Goal: Use online tool/utility: Utilize a website feature to perform a specific function

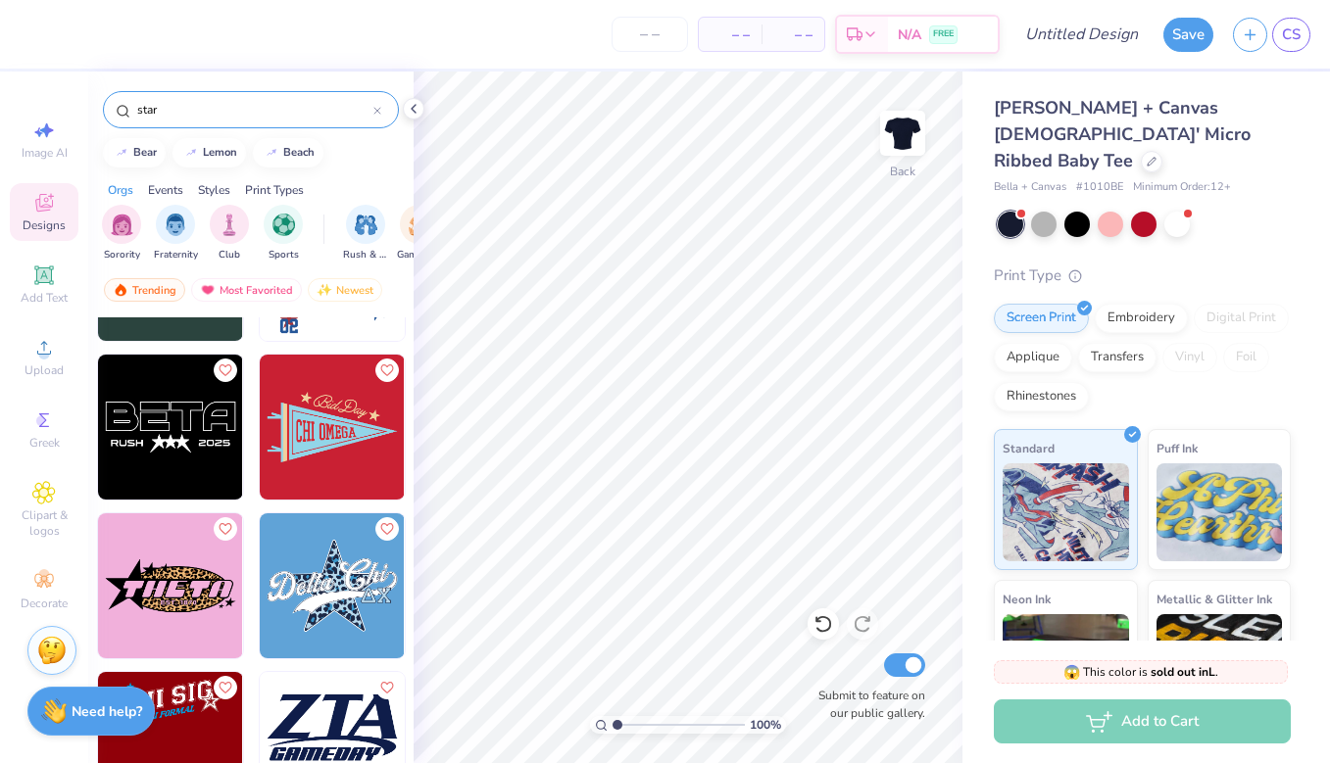
scroll to position [10284, 0]
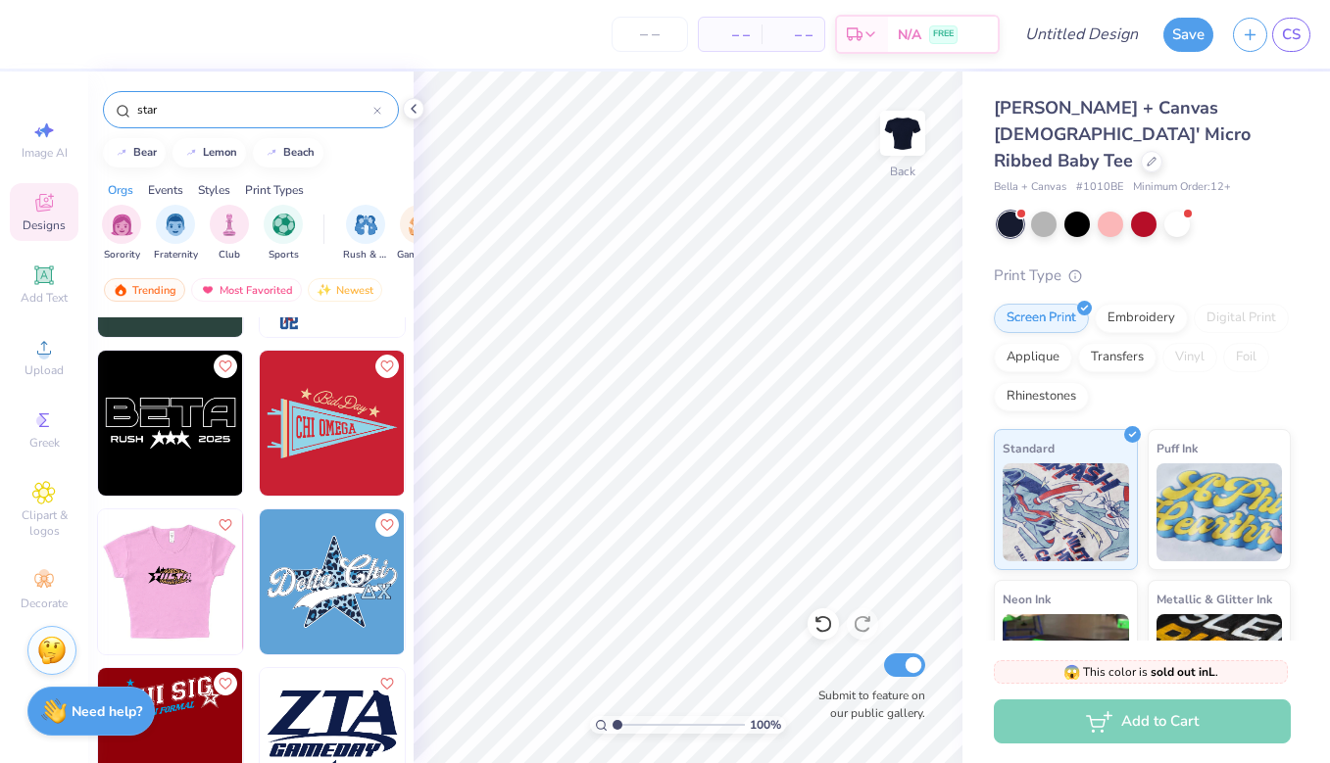
click at [197, 615] on div at bounding box center [170, 581] width 435 height 145
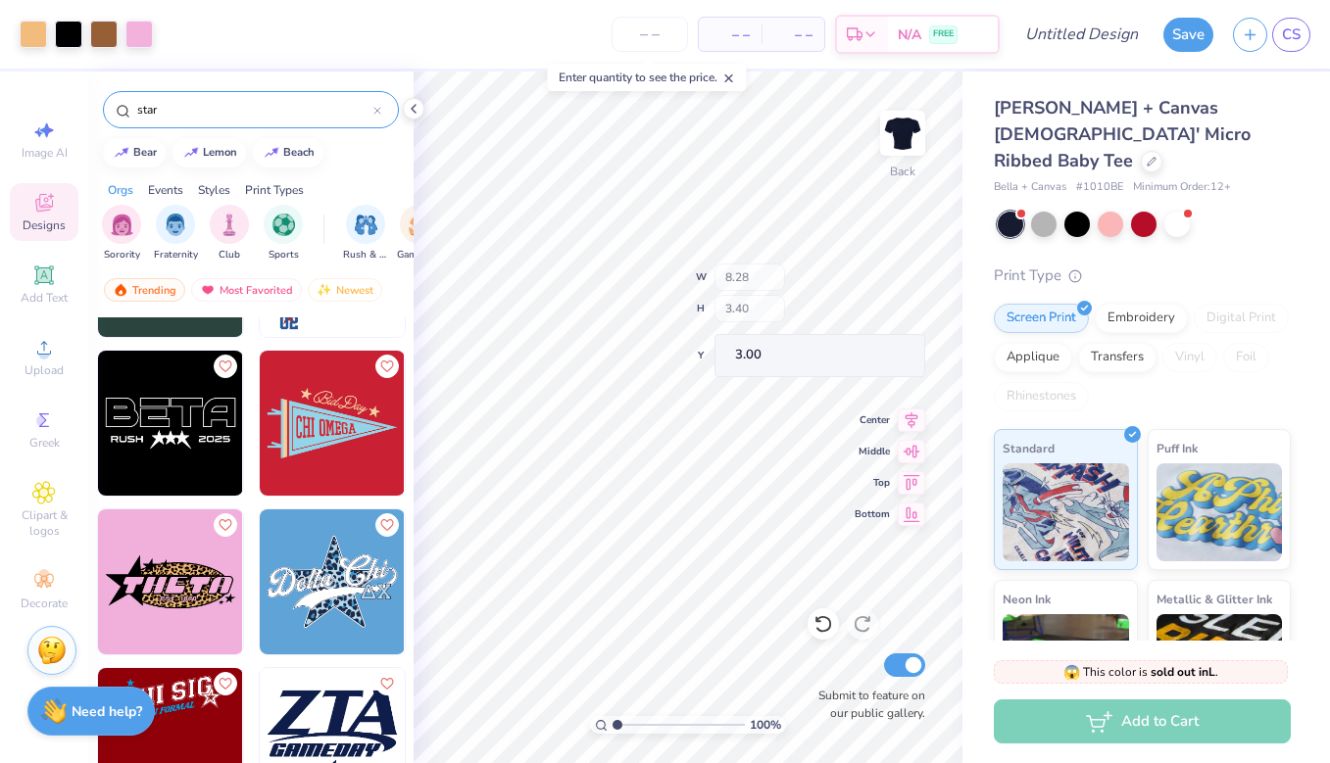
type input "7.06"
type input "1.19"
type input "4.31"
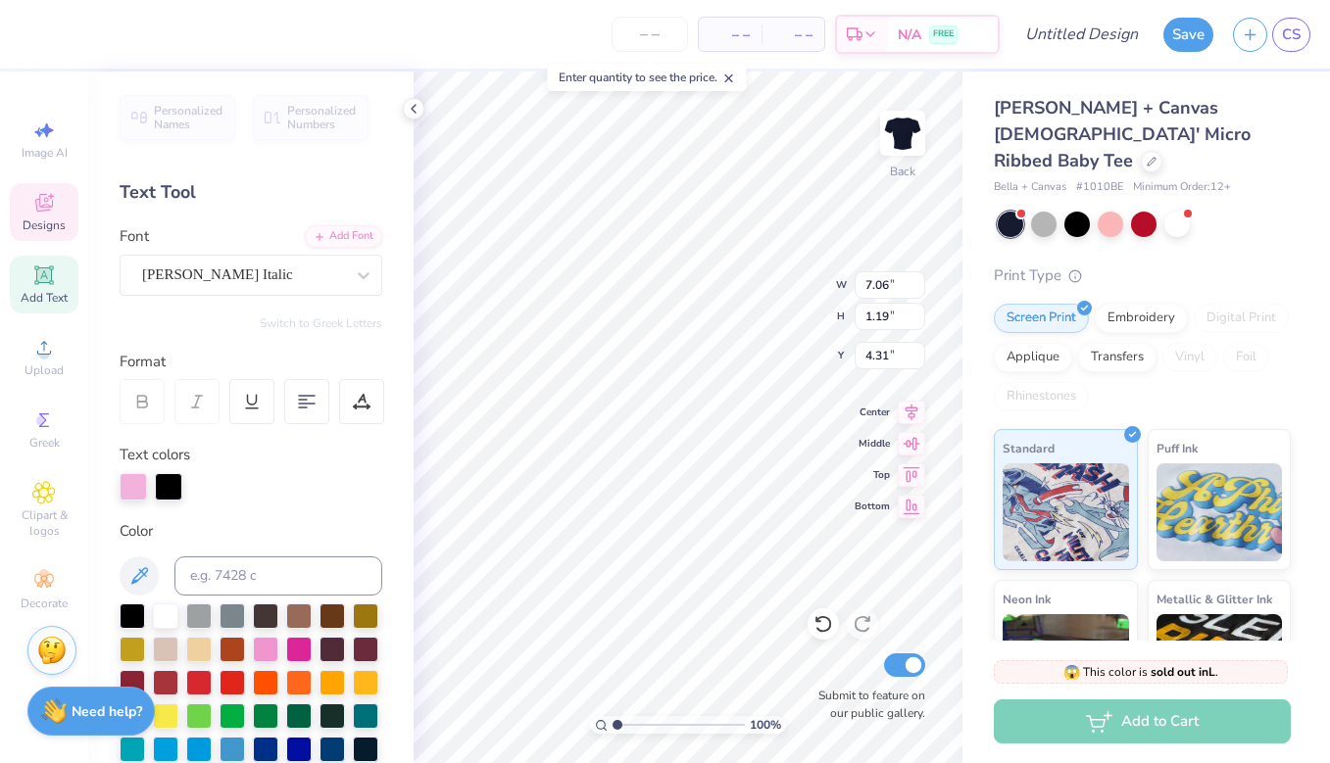
type textarea "shalom"
type input "9.50"
type input "1.19"
type input "7.91"
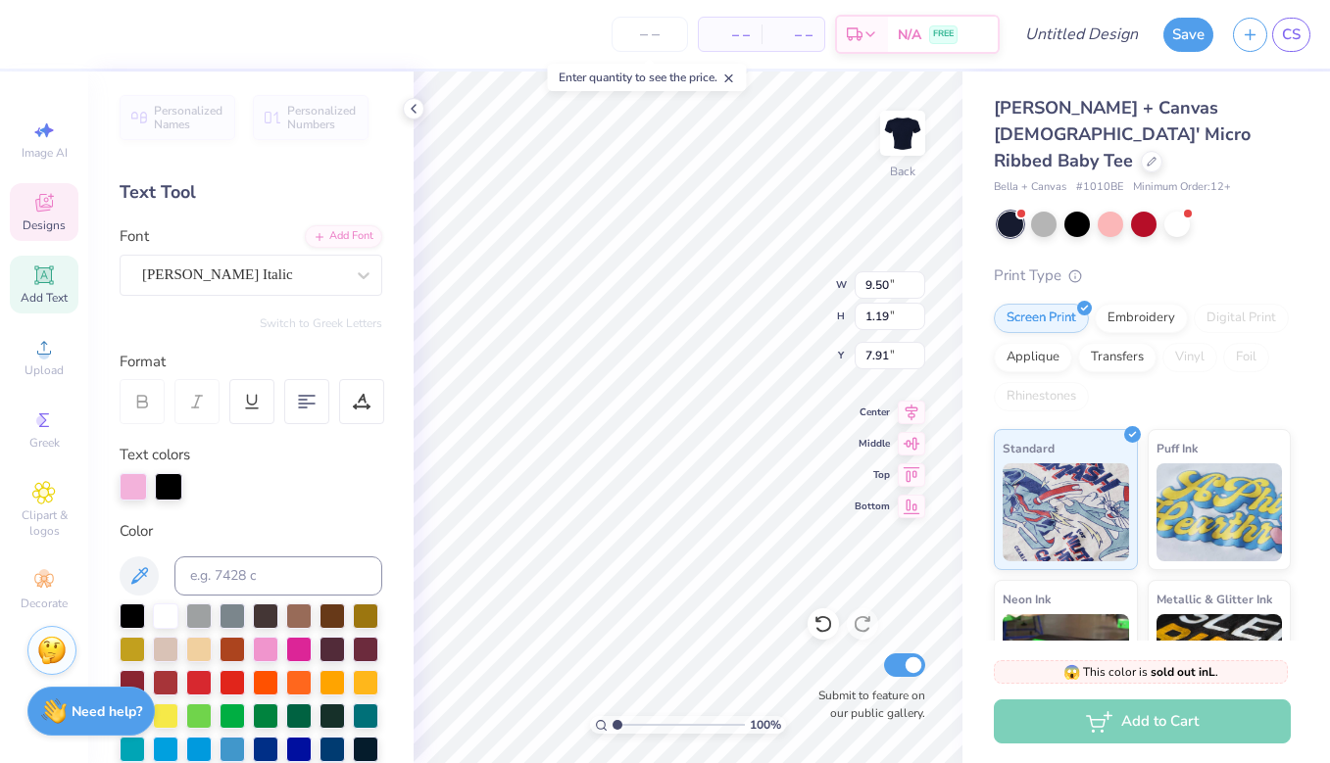
type input "7.46"
type input "3.23"
type input "3.00"
type input "1.06"
type input "0.92"
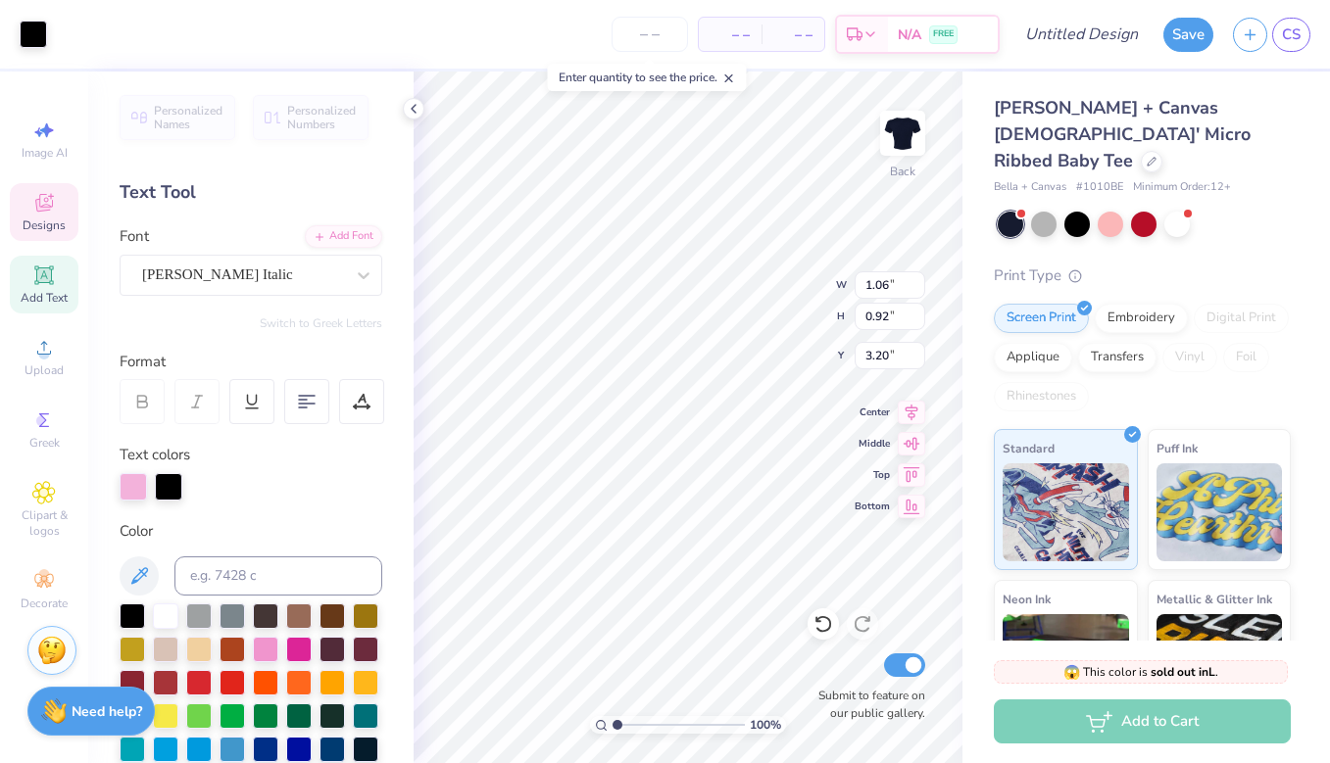
type input "3.00"
type input "4.26"
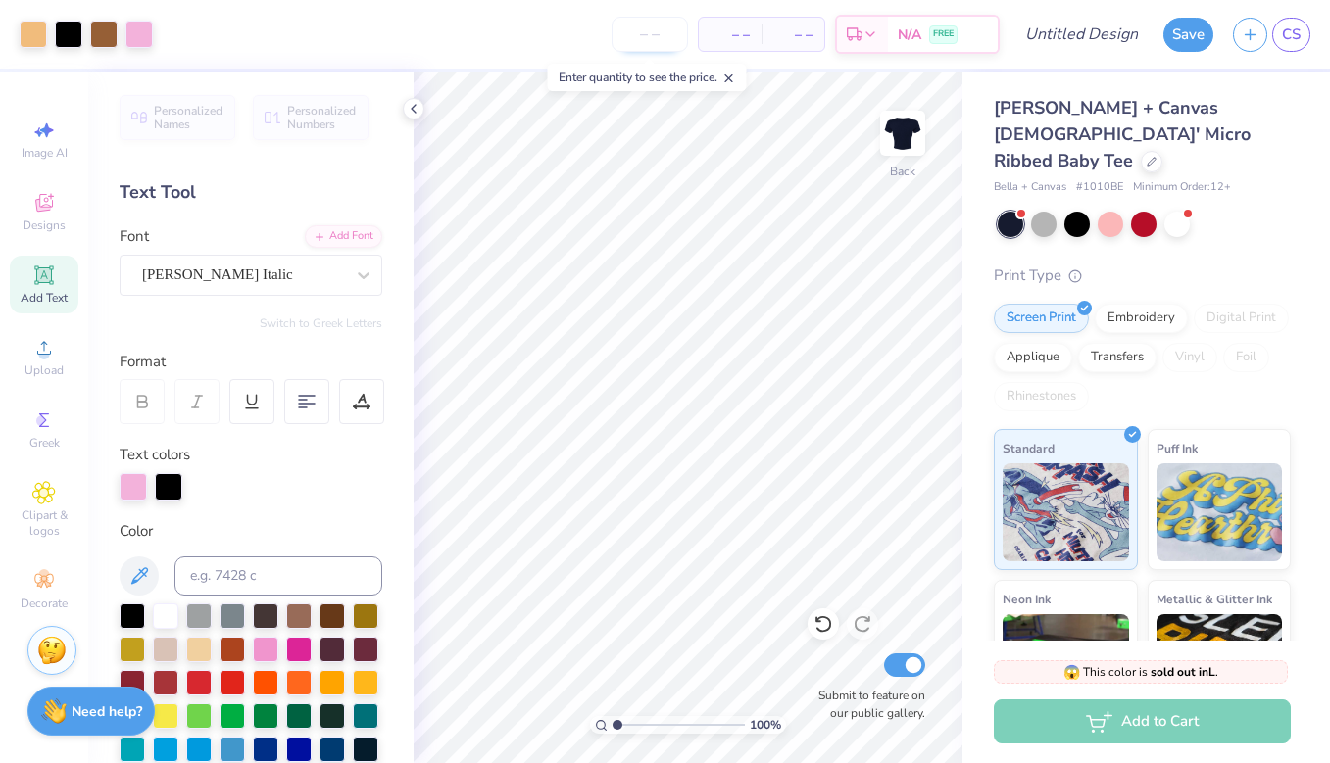
click at [660, 32] on input "number" at bounding box center [649, 34] width 76 height 35
type input "20"
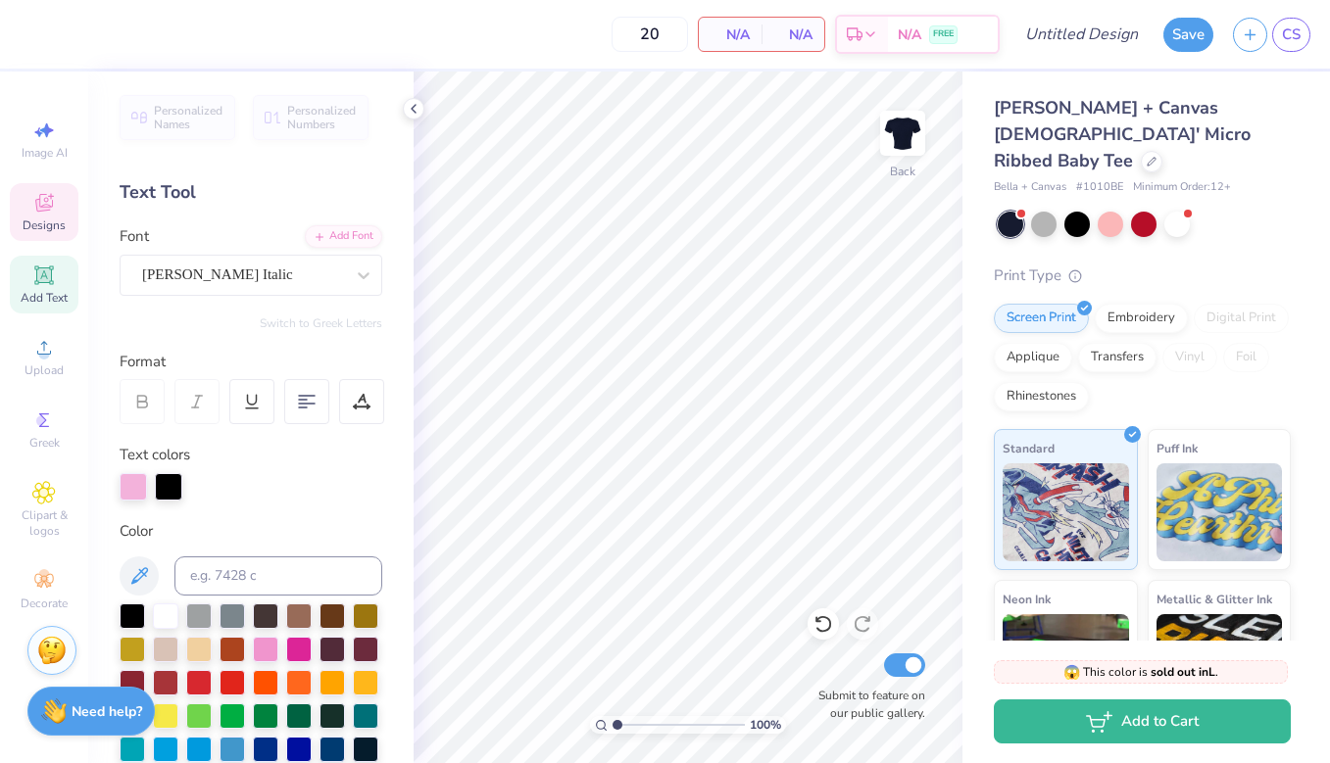
click at [25, 208] on div "Designs" at bounding box center [44, 212] width 69 height 58
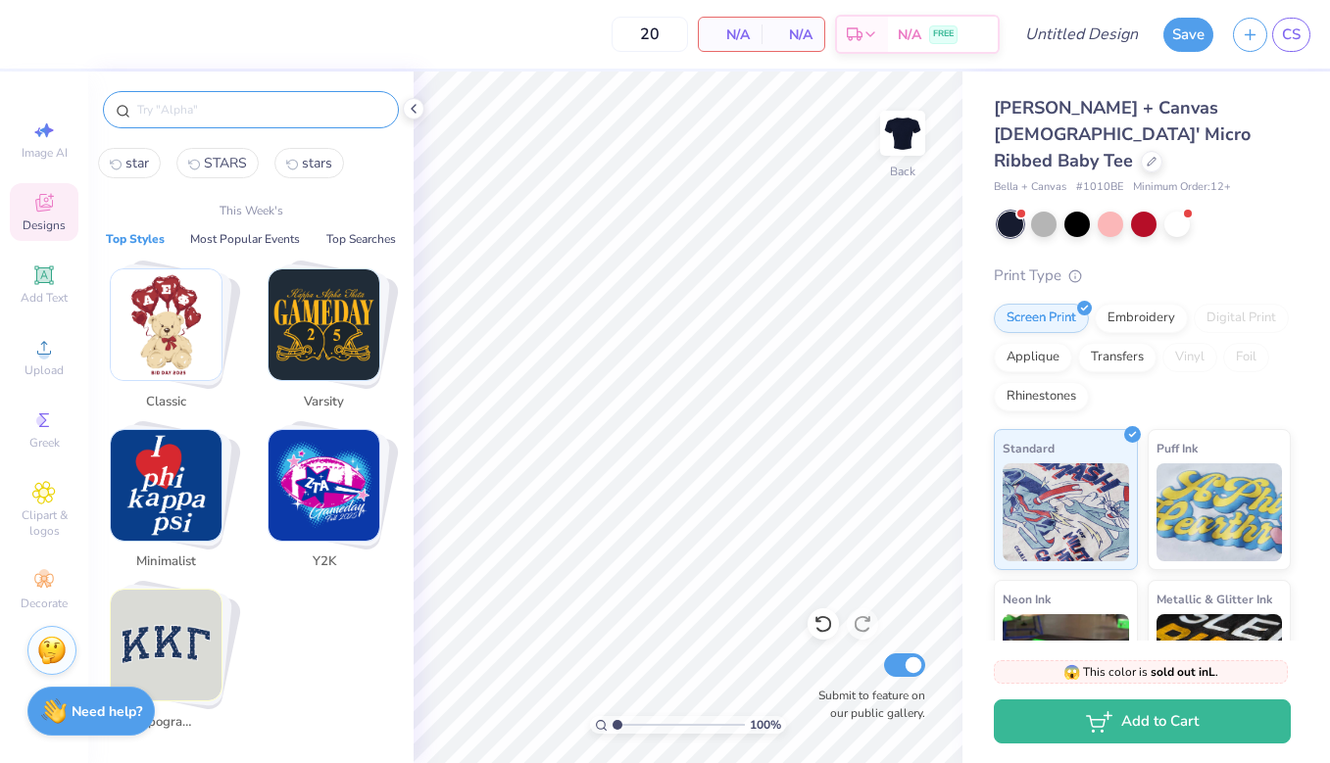
click at [260, 103] on input "text" at bounding box center [260, 110] width 251 height 20
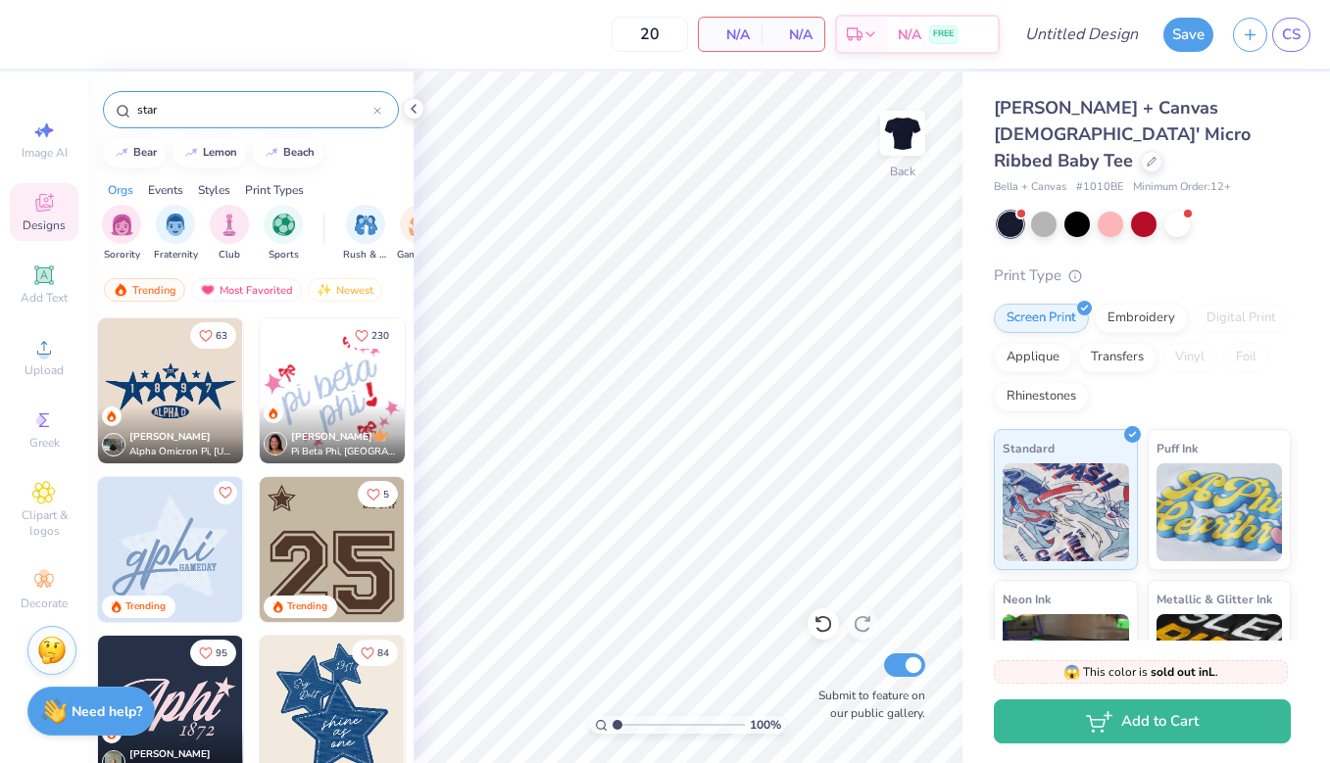
type input "star"
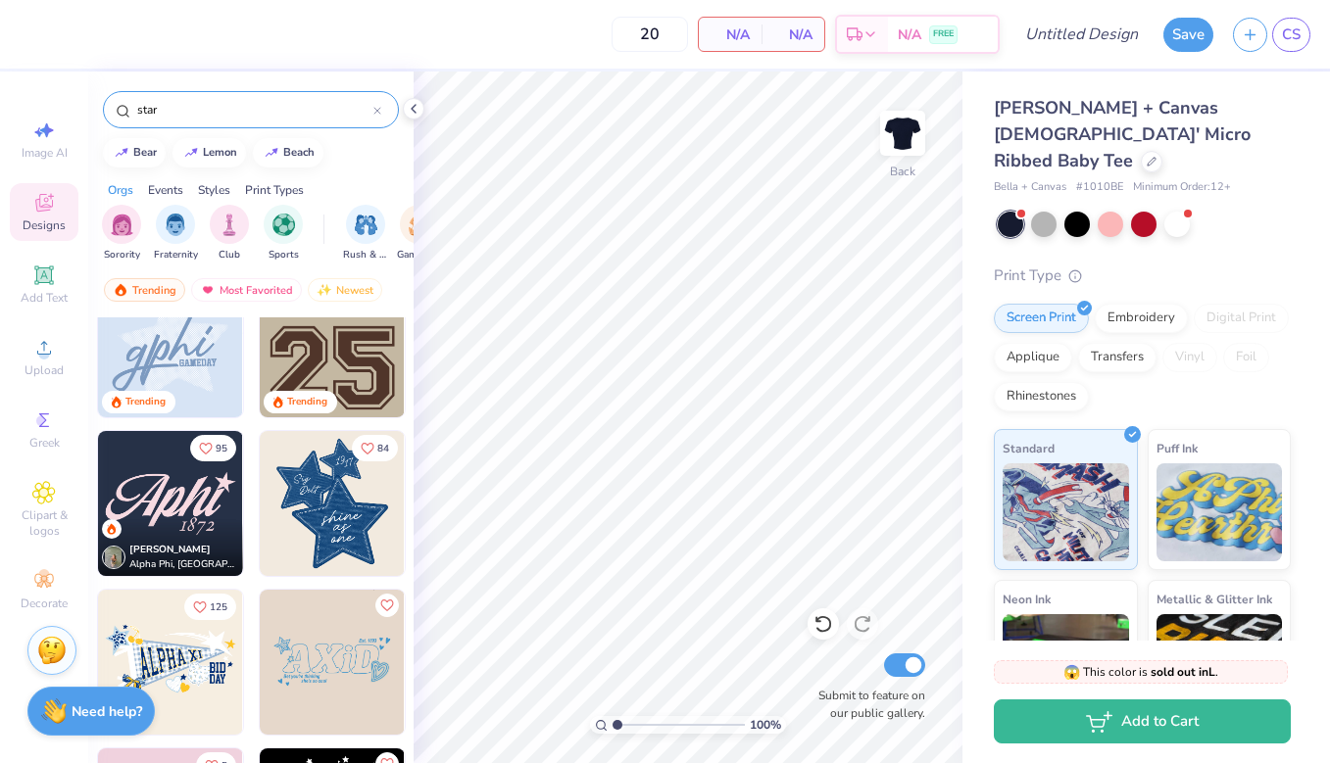
scroll to position [221, 0]
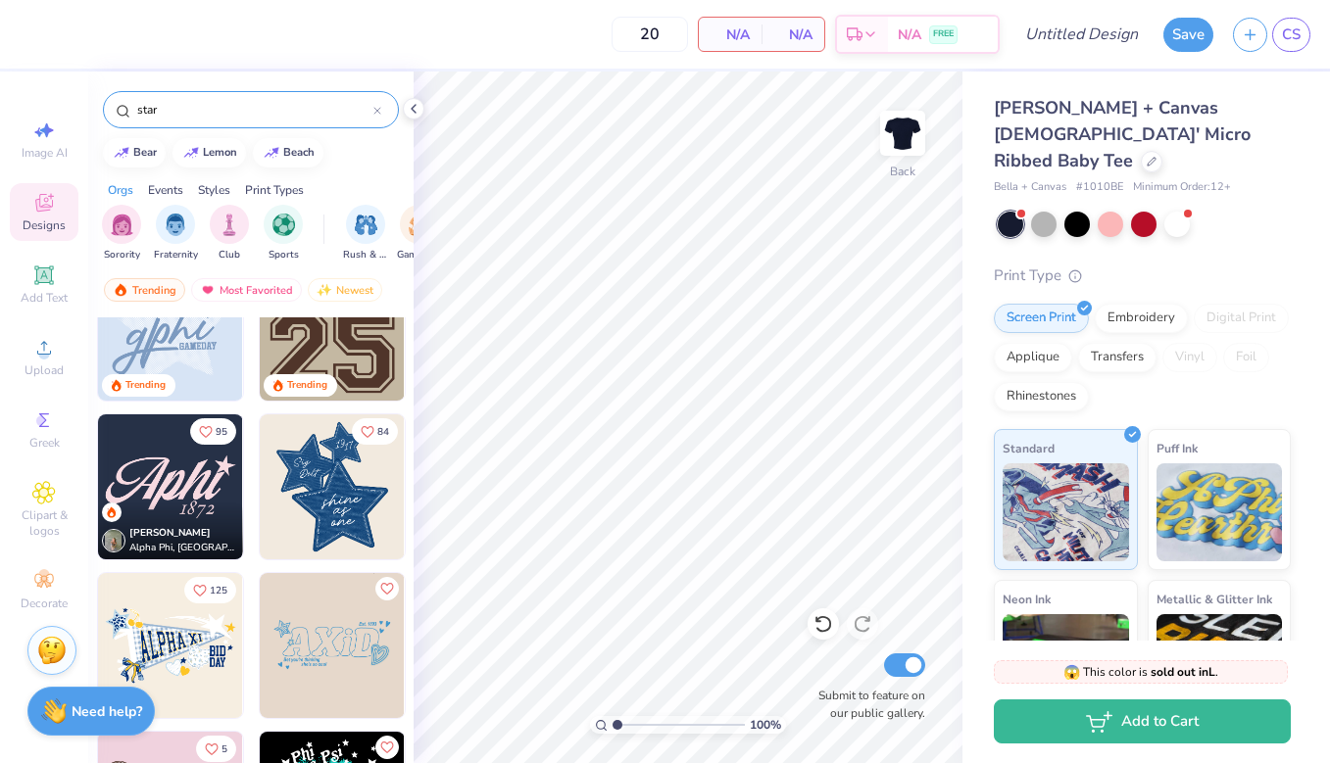
click at [162, 476] on img at bounding box center [170, 486] width 145 height 145
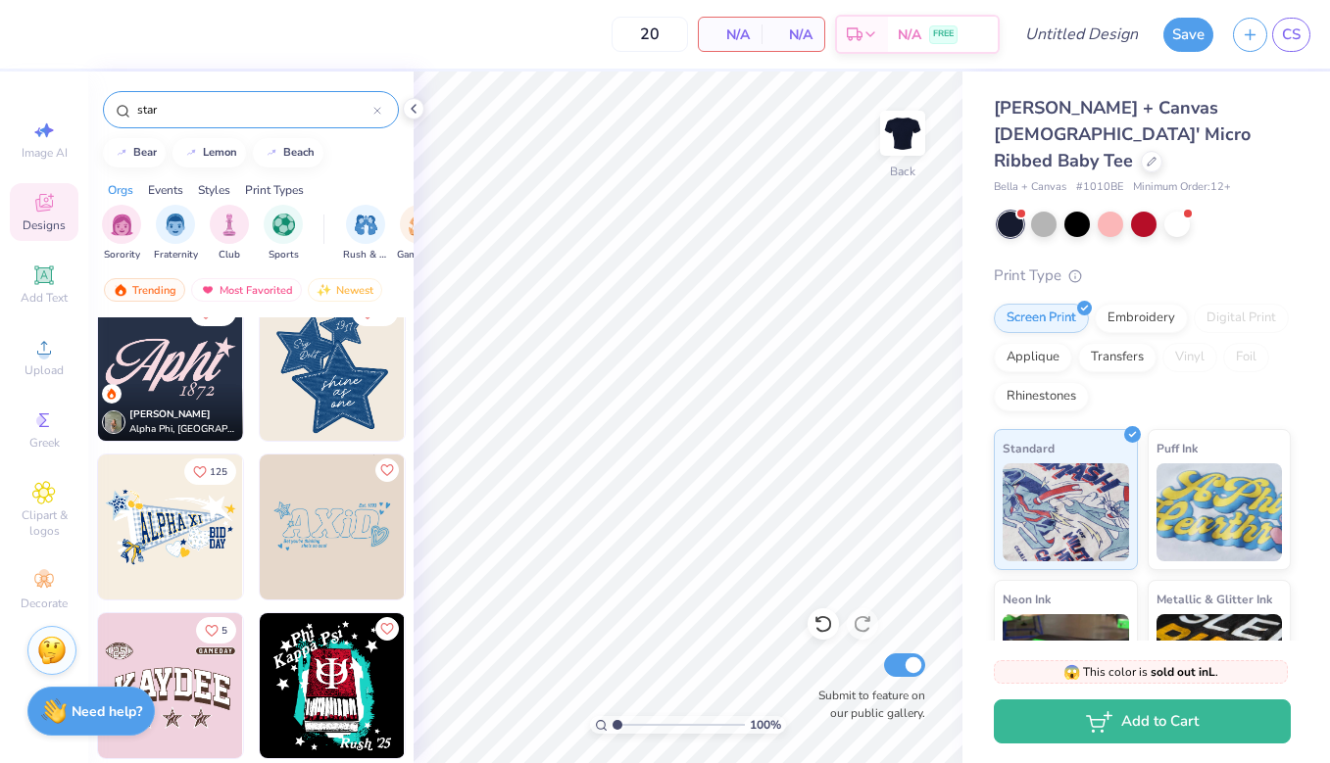
scroll to position [341, 0]
click at [349, 531] on img at bounding box center [332, 526] width 145 height 145
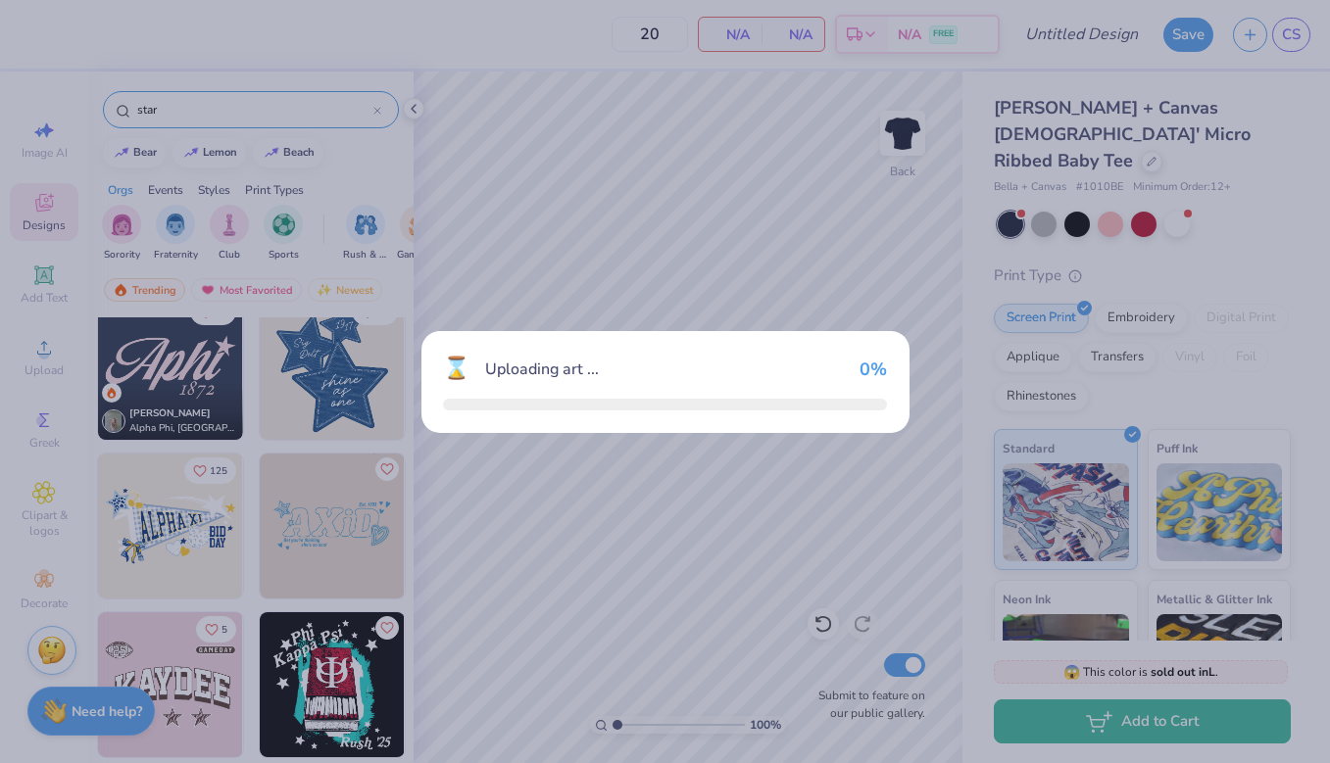
click at [349, 531] on div "⌛ Uploading art ... 0 %" at bounding box center [665, 381] width 1330 height 763
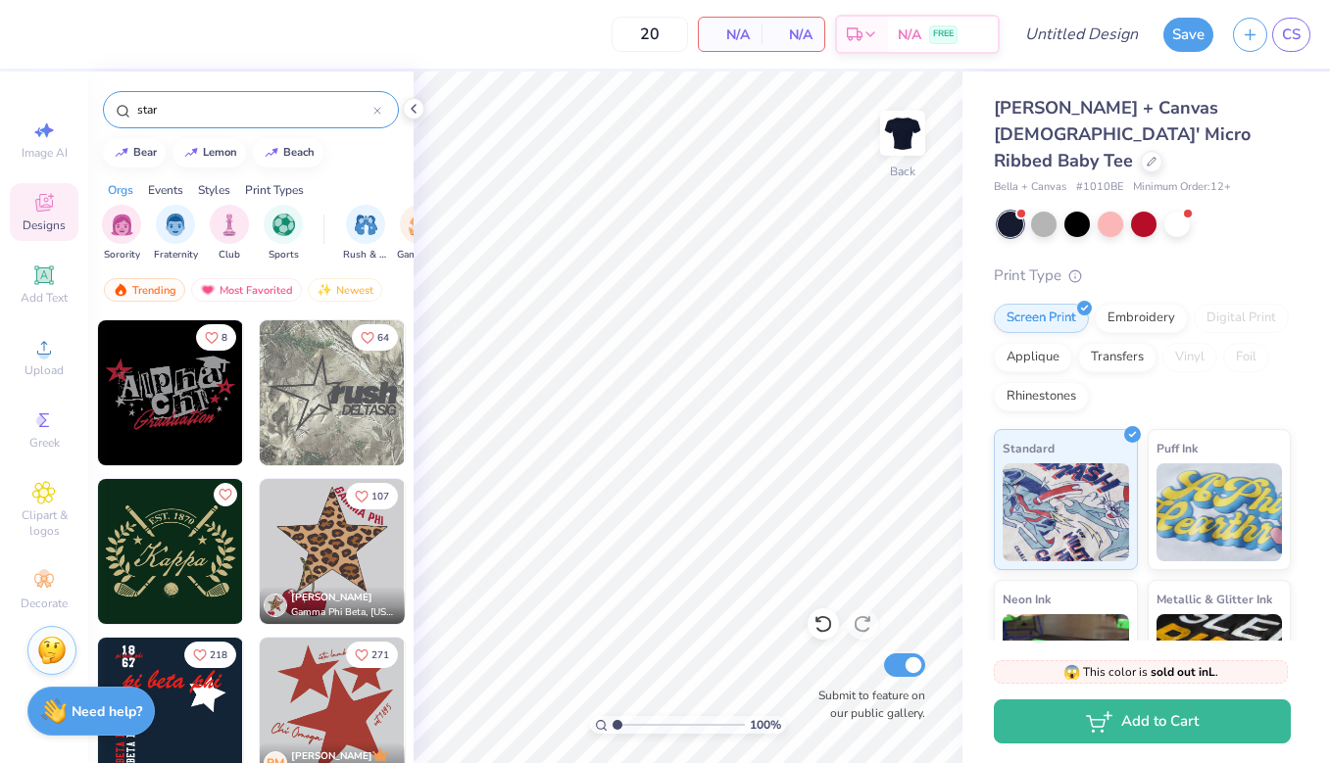
scroll to position [3177, 0]
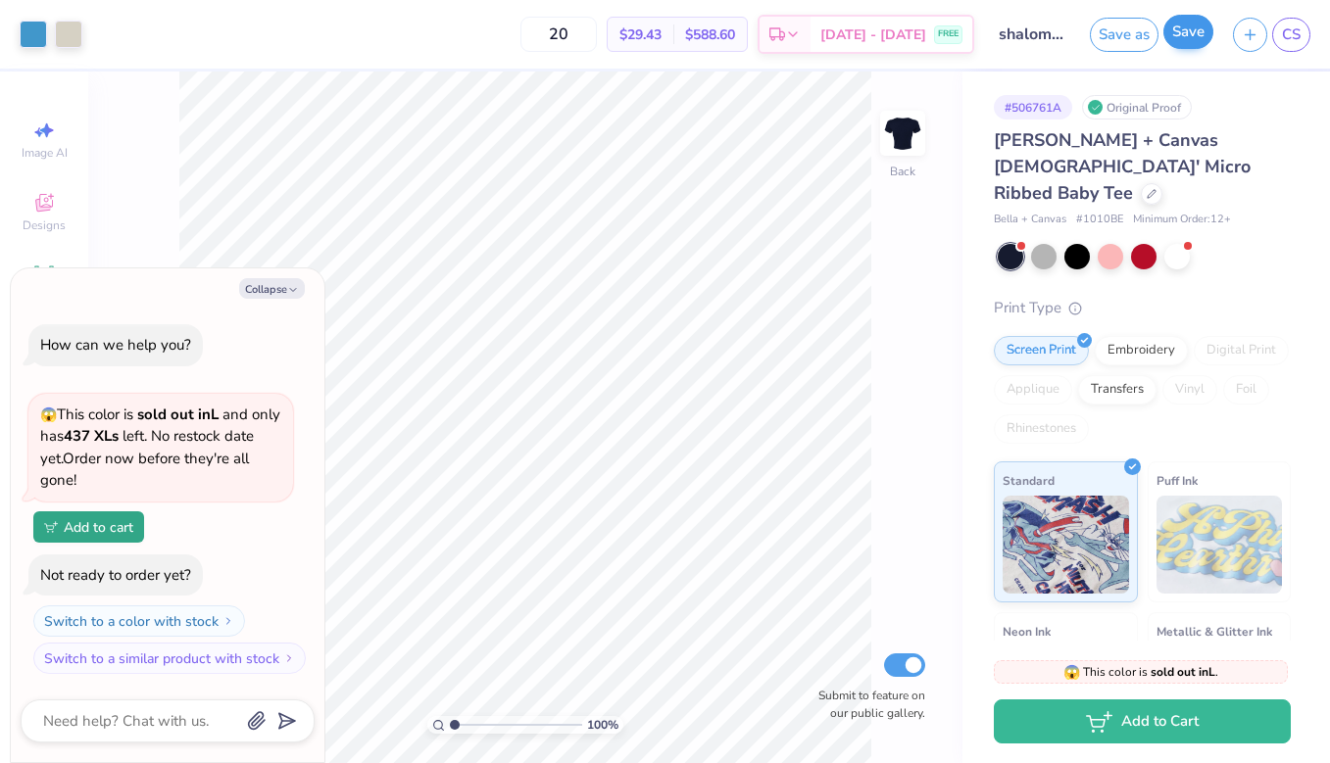
click at [1200, 35] on button "Save" at bounding box center [1188, 32] width 50 height 34
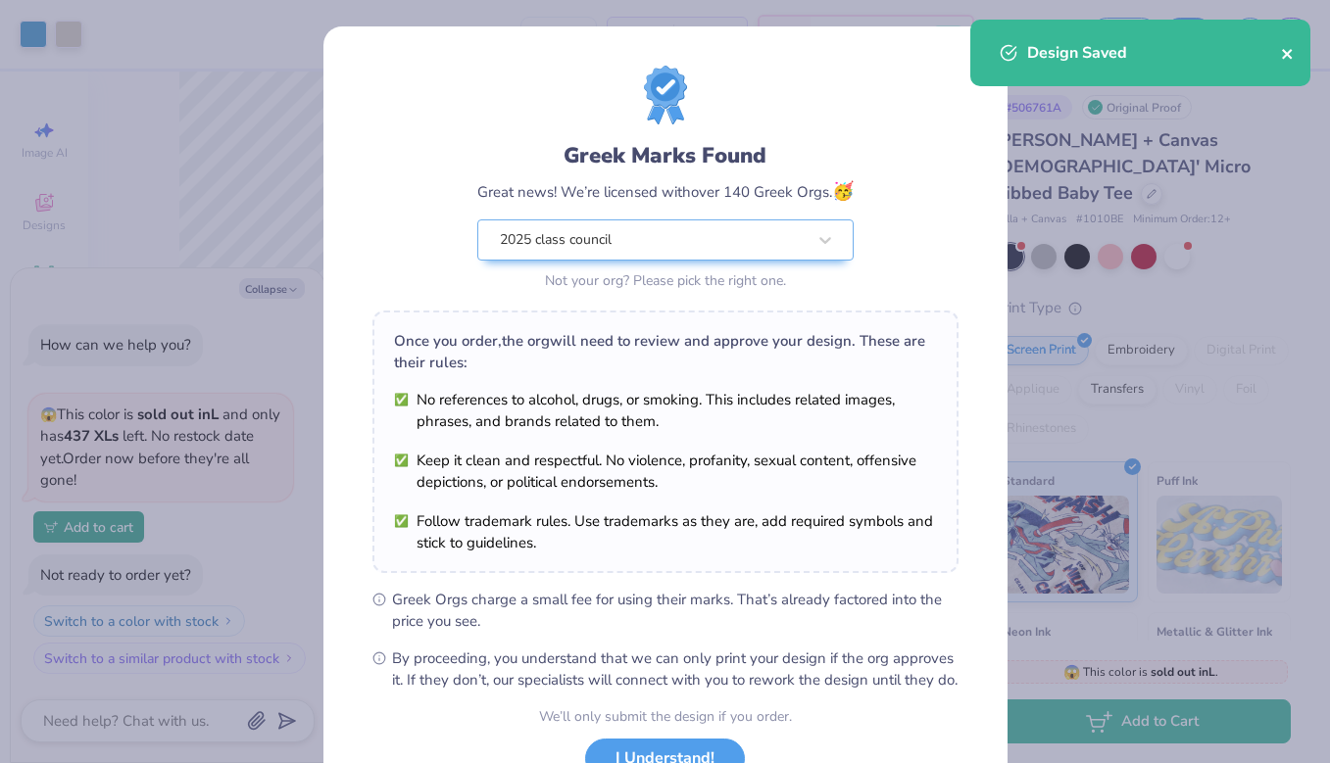
click at [1291, 54] on icon "close" at bounding box center [1288, 54] width 14 height 16
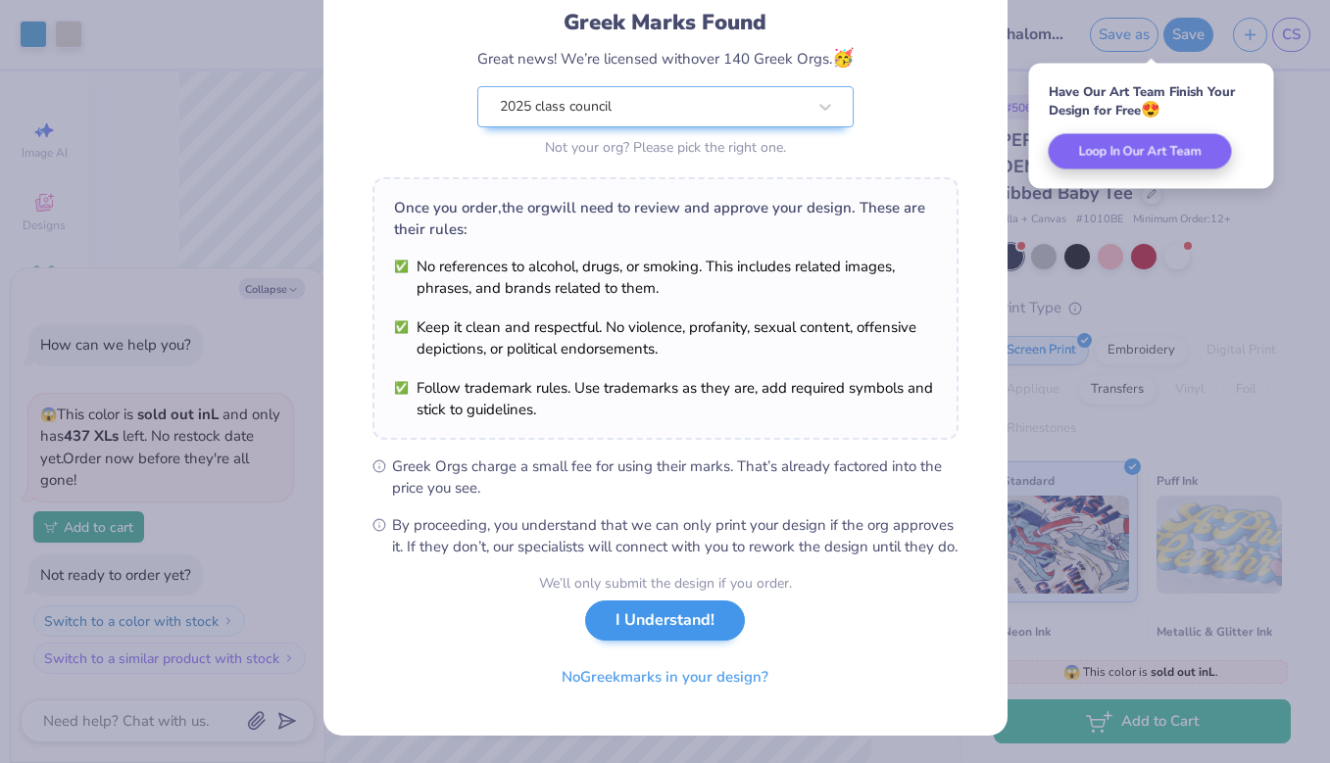
scroll to position [154, 0]
click at [683, 637] on button "I Understand!" at bounding box center [665, 621] width 160 height 40
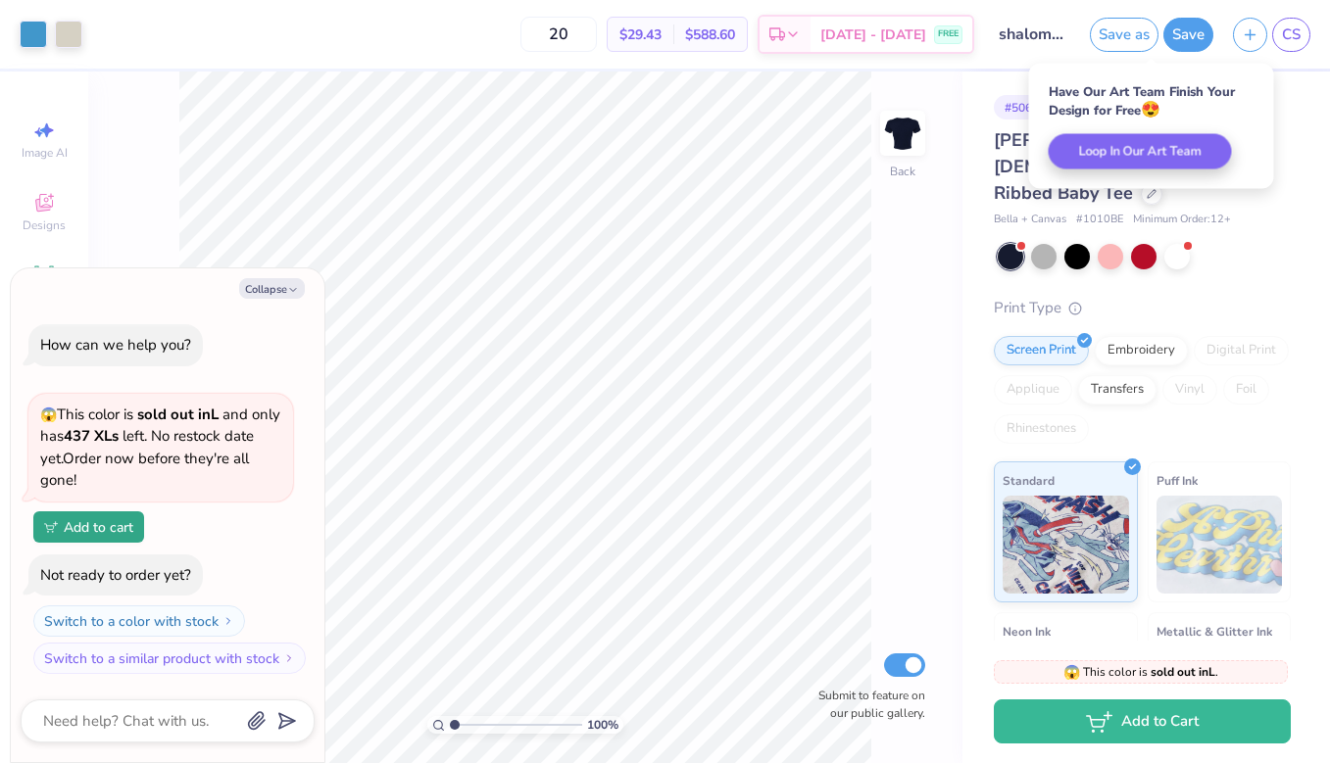
type textarea "x"
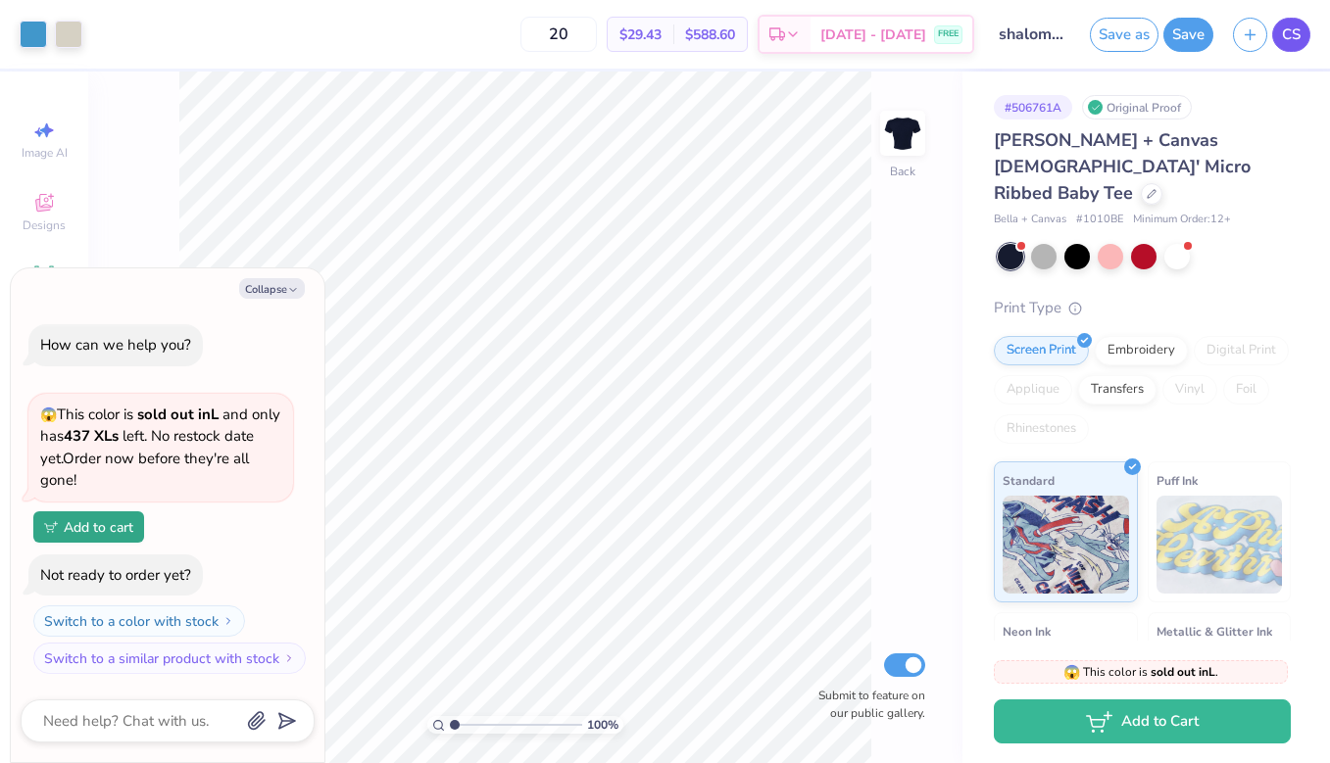
click at [1293, 27] on span "CS" at bounding box center [1291, 35] width 19 height 23
